Goal: Task Accomplishment & Management: Manage account settings

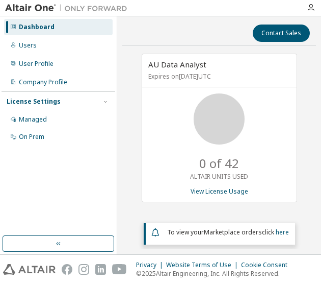
click at [153, 26] on div "Contact Sales" at bounding box center [220, 32] width 182 height 17
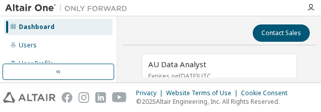
click at [188, 45] on div at bounding box center [219, 45] width 194 height 1
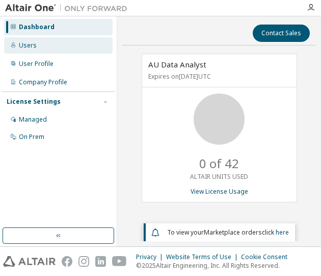
click at [37, 44] on div "Users" at bounding box center [58, 45] width 109 height 16
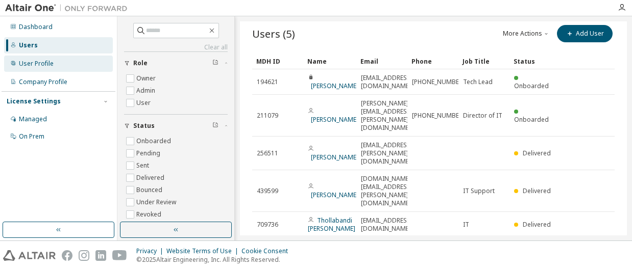
click at [41, 61] on div "User Profile" at bounding box center [36, 64] width 35 height 8
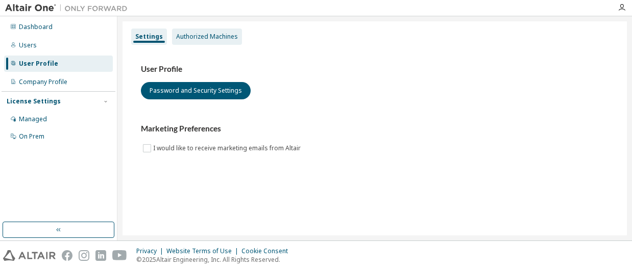
click at [206, 34] on div "Authorized Machines" at bounding box center [207, 37] width 62 height 8
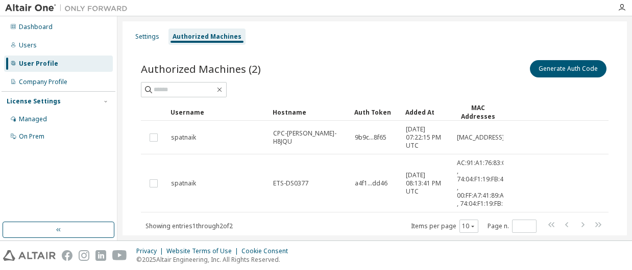
scroll to position [37, 0]
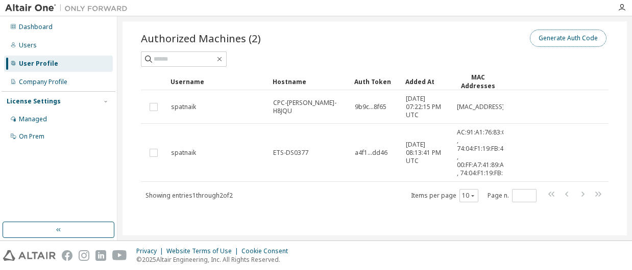
click at [321, 33] on button "Generate Auth Code" at bounding box center [568, 38] width 77 height 17
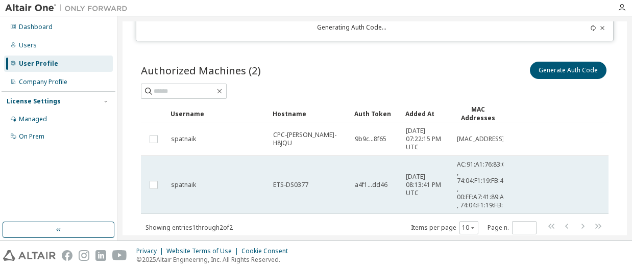
scroll to position [0, 0]
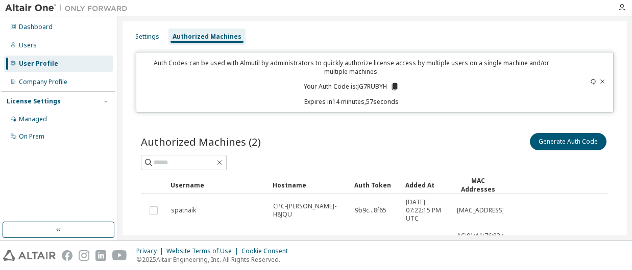
click at [321, 88] on icon at bounding box center [395, 86] width 6 height 7
click at [45, 44] on div "Users" at bounding box center [58, 45] width 109 height 16
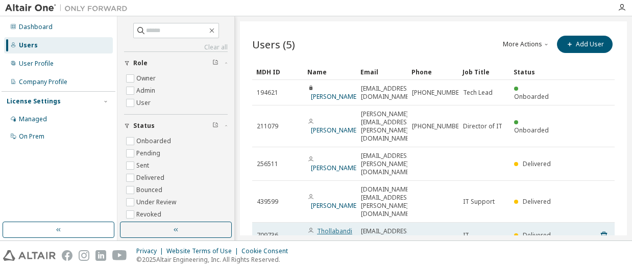
click at [321, 227] on link "Thollabandi Ghousia Noori" at bounding box center [331, 235] width 47 height 17
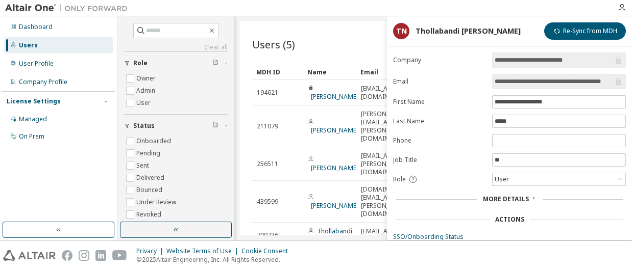
scroll to position [55, 0]
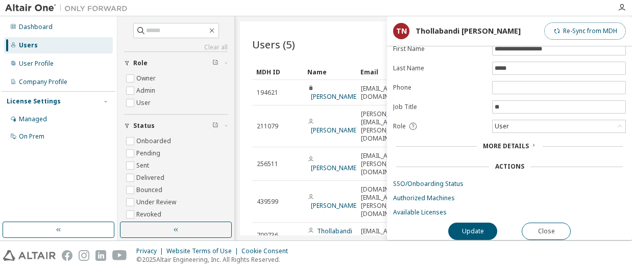
click at [321, 31] on button "Re-Sync from MDH" at bounding box center [585, 30] width 82 height 17
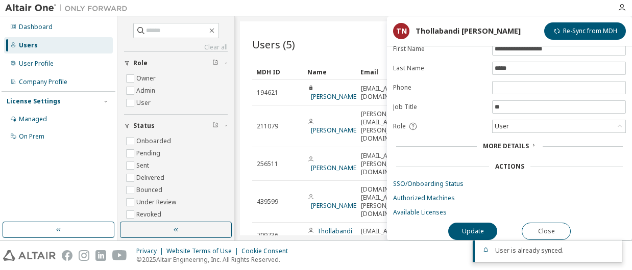
click at [321, 142] on span "More Details" at bounding box center [506, 146] width 46 height 9
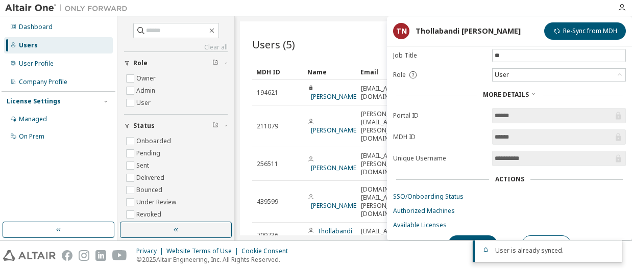
scroll to position [118, 0]
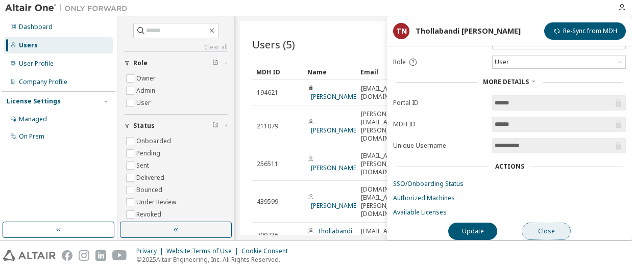
click at [321, 223] on button "Close" at bounding box center [545, 231] width 49 height 17
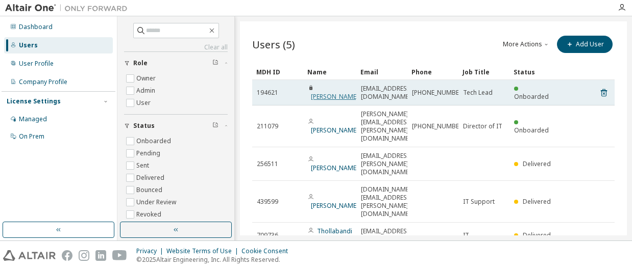
click at [321, 92] on link "Sandeep Patnaik" at bounding box center [334, 96] width 47 height 9
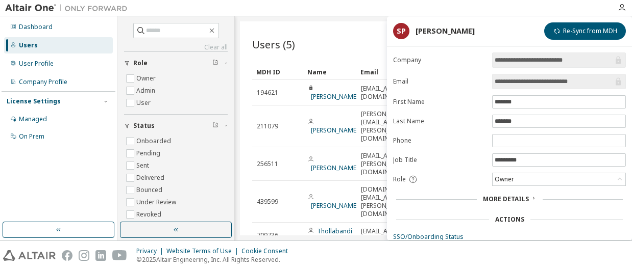
scroll to position [55, 0]
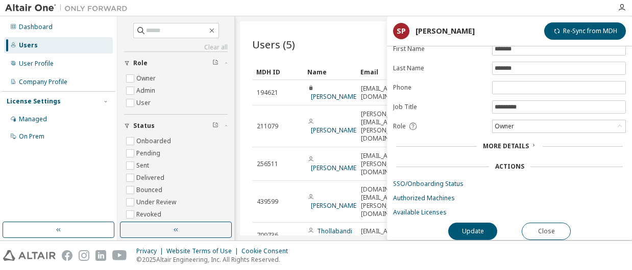
click at [321, 142] on span "More Details" at bounding box center [506, 146] width 46 height 9
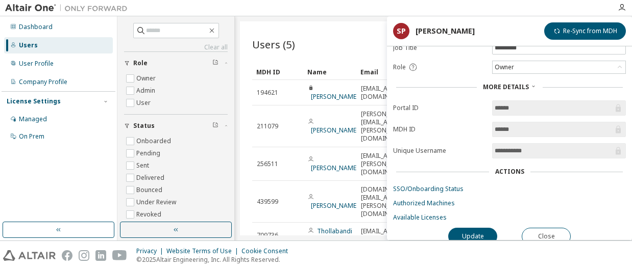
scroll to position [118, 0]
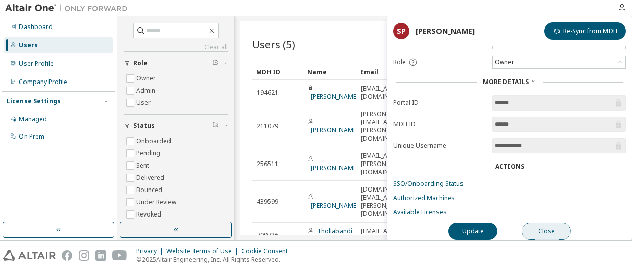
click at [321, 225] on button "Close" at bounding box center [545, 231] width 49 height 17
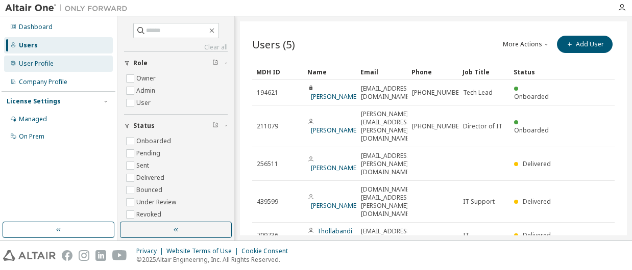
click at [41, 64] on div "User Profile" at bounding box center [36, 64] width 35 height 8
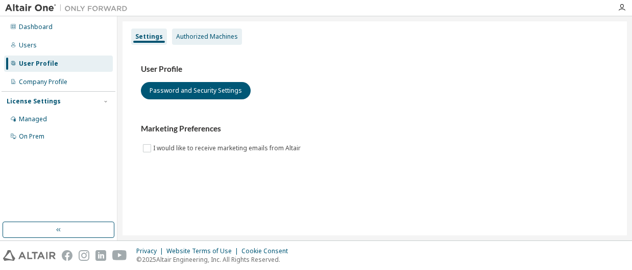
click at [203, 31] on div "Authorized Machines" at bounding box center [207, 37] width 70 height 16
click at [201, 40] on div "Authorized Machines" at bounding box center [207, 37] width 62 height 8
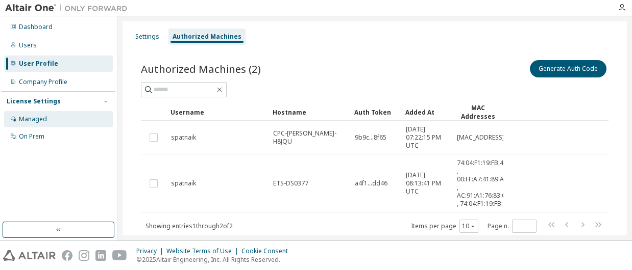
click at [33, 116] on div "Managed" at bounding box center [33, 119] width 28 height 8
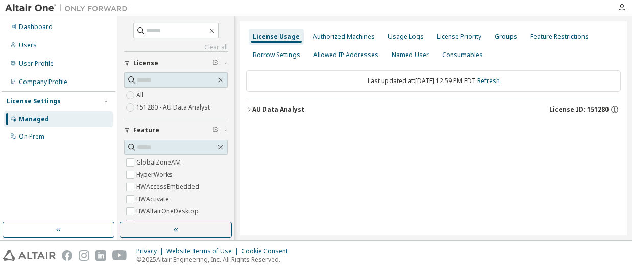
click at [174, 106] on label "151280 - AU Data Analyst" at bounding box center [174, 108] width 76 height 12
click at [249, 109] on icon "button" at bounding box center [249, 110] width 2 height 4
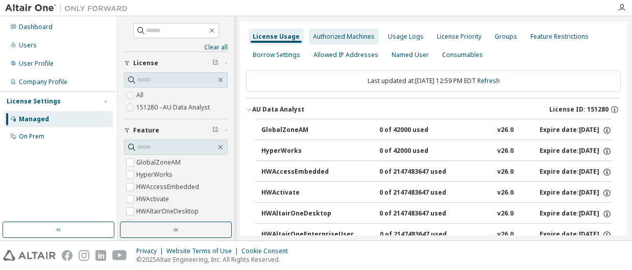
click at [347, 36] on div "Authorized Machines" at bounding box center [344, 37] width 62 height 8
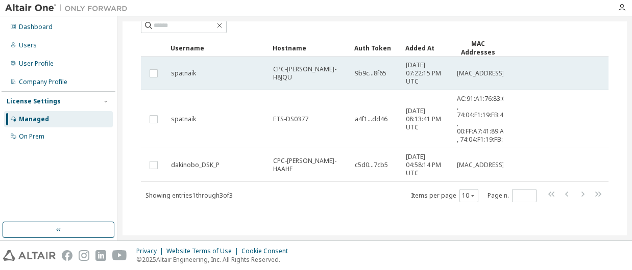
scroll to position [81, 0]
